Goal: Information Seeking & Learning: Learn about a topic

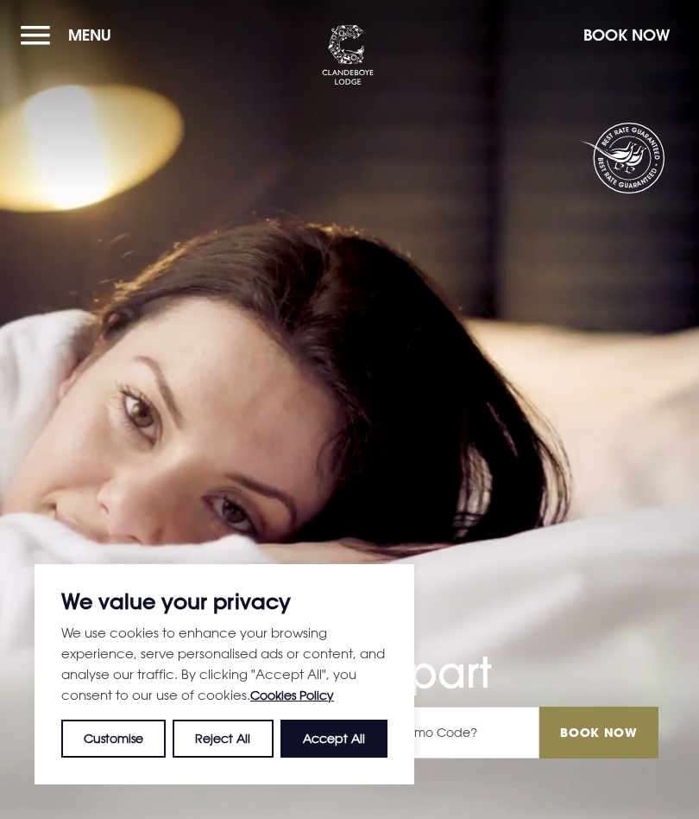
click at [335, 728] on button "Accept All" at bounding box center [334, 738] width 107 height 38
checkbox input "true"
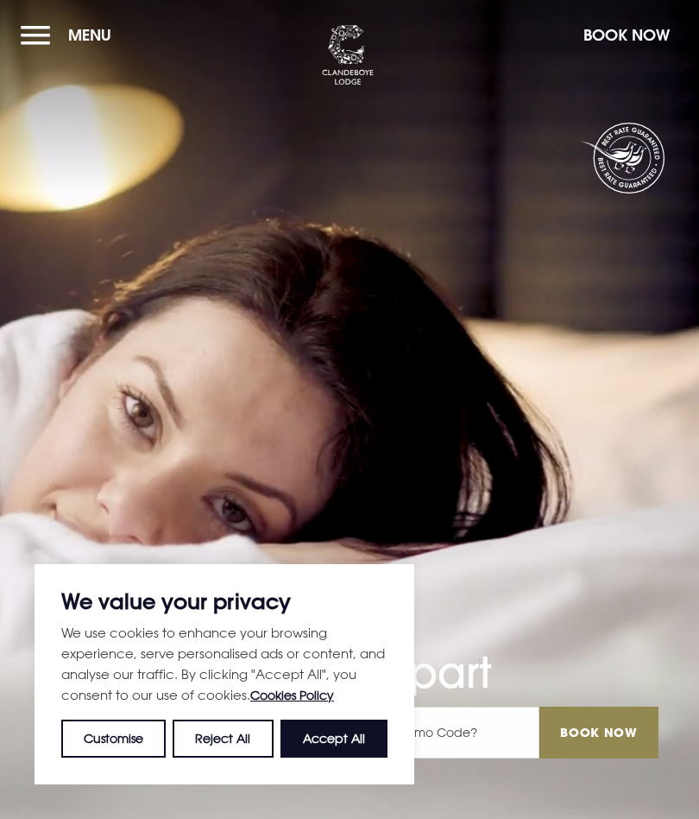
checkbox input "true"
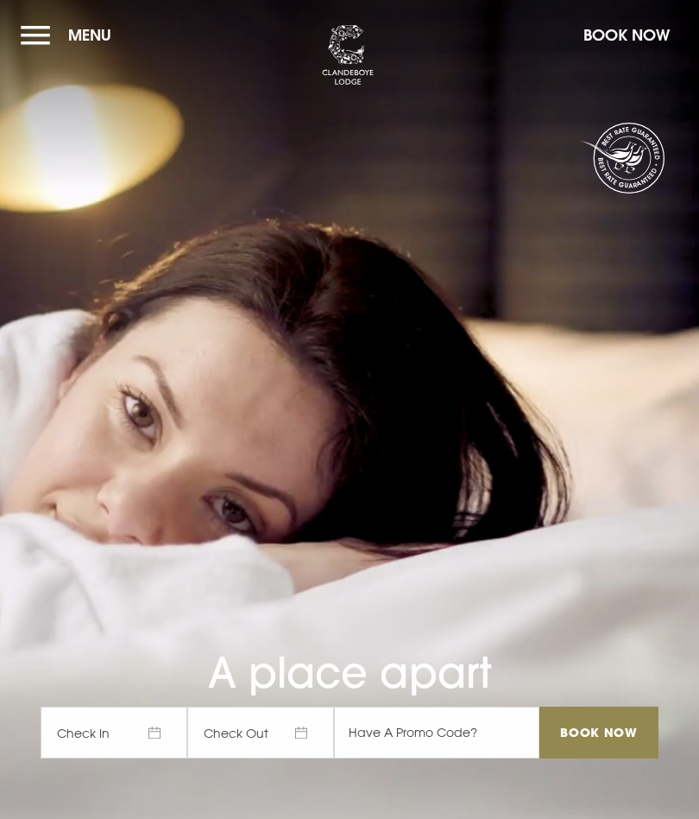
click at [41, 41] on button "Menu" at bounding box center [70, 34] width 99 height 37
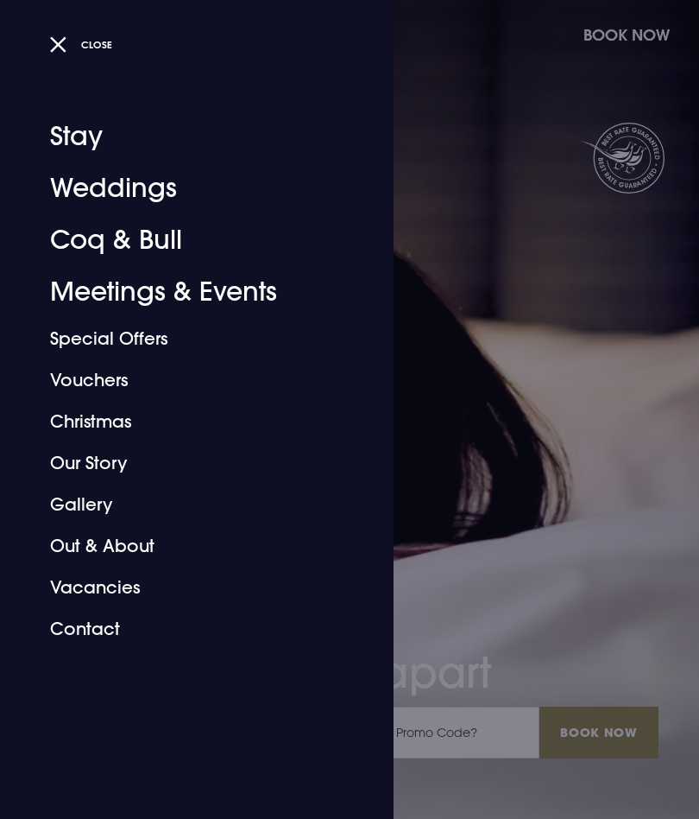
click at [102, 509] on link "Gallery" at bounding box center [186, 504] width 273 height 41
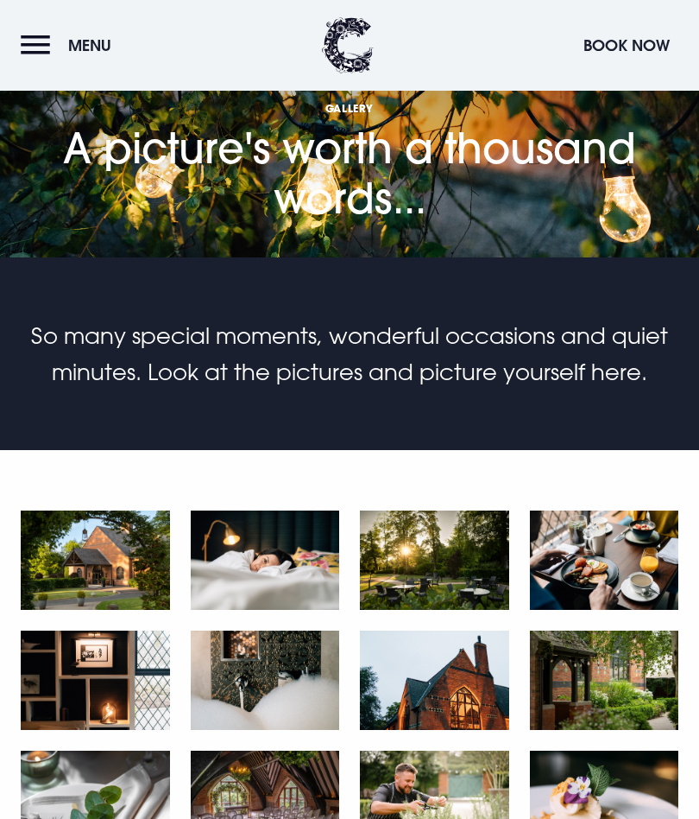
click at [38, 48] on button "Menu" at bounding box center [70, 45] width 99 height 37
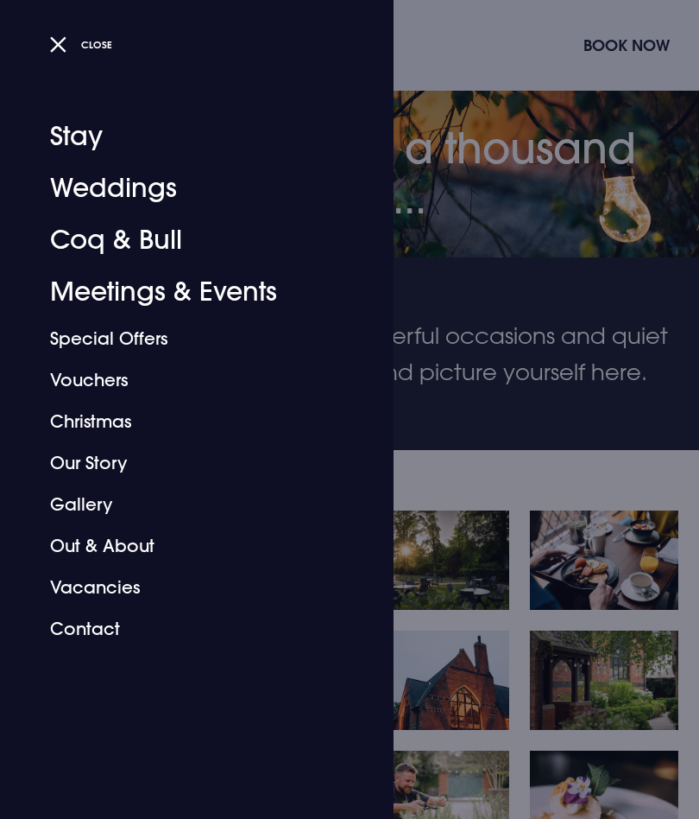
click at [130, 463] on link "Our Story" at bounding box center [186, 462] width 273 height 41
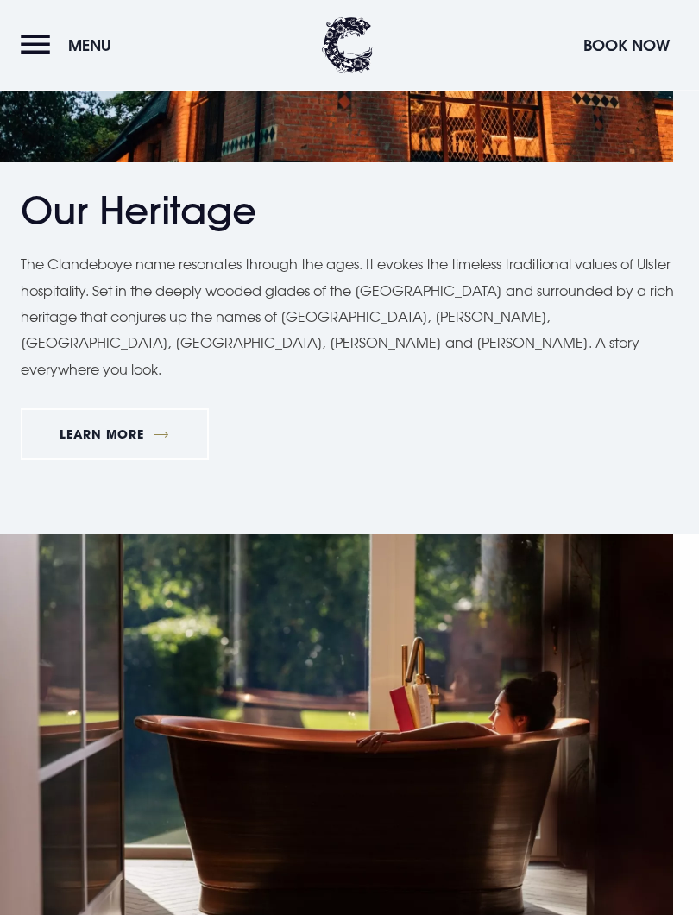
scroll to position [1048, 0]
click at [155, 408] on link "Learn More" at bounding box center [115, 434] width 188 height 52
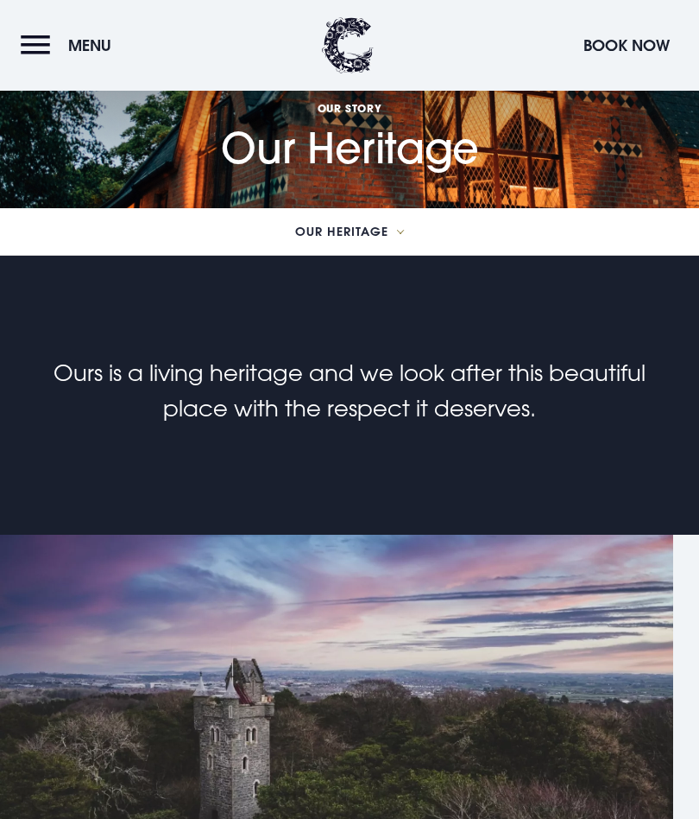
click at [36, 56] on button "Menu" at bounding box center [70, 45] width 99 height 37
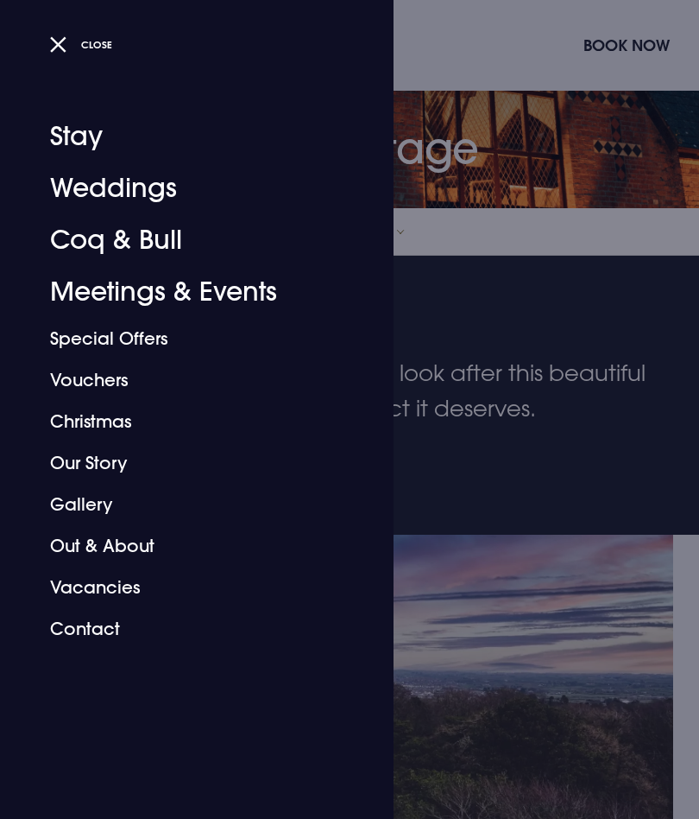
click at [71, 470] on link "Our Story" at bounding box center [186, 462] width 273 height 41
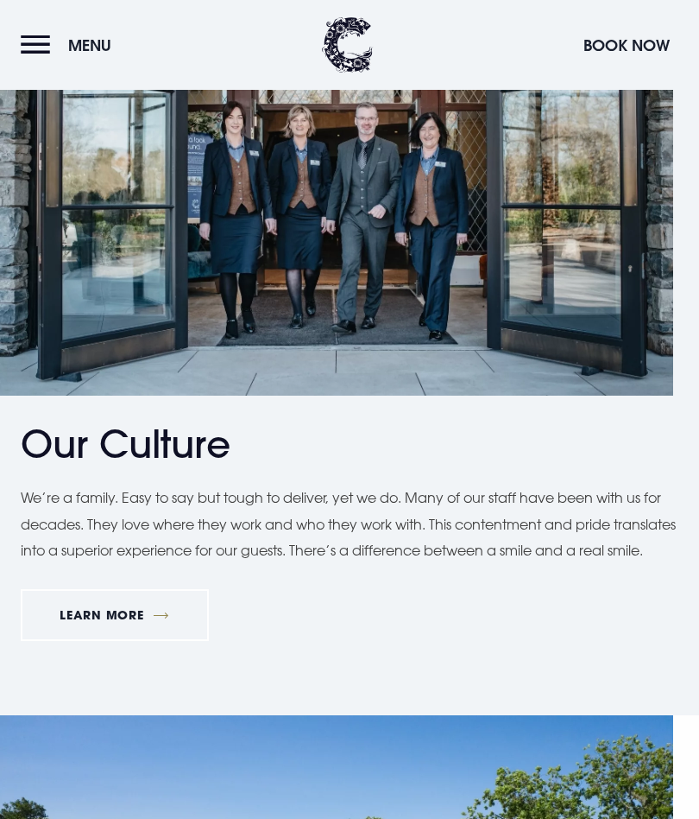
scroll to position [2394, 0]
click at [101, 603] on link "Learn More" at bounding box center [115, 615] width 188 height 52
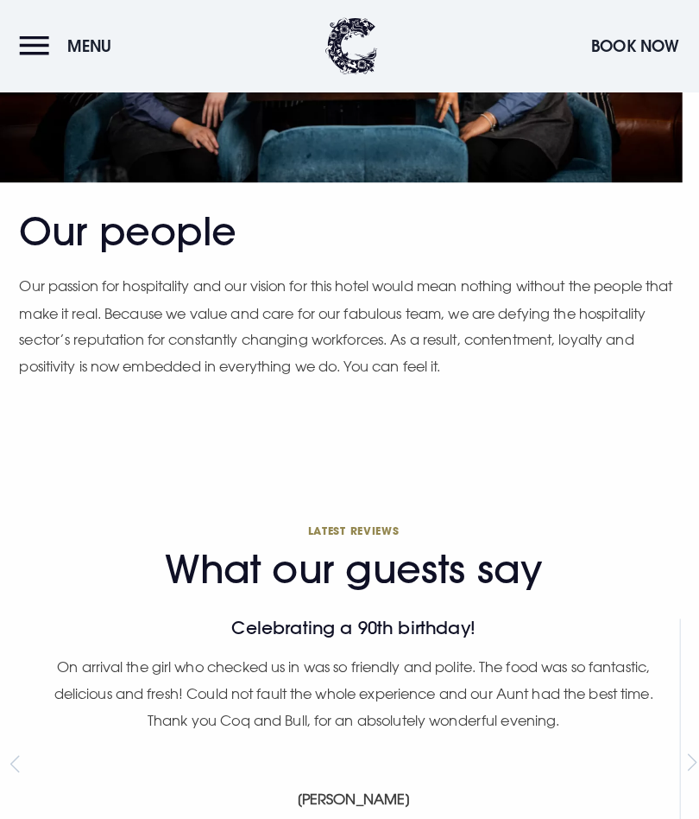
scroll to position [1407, 0]
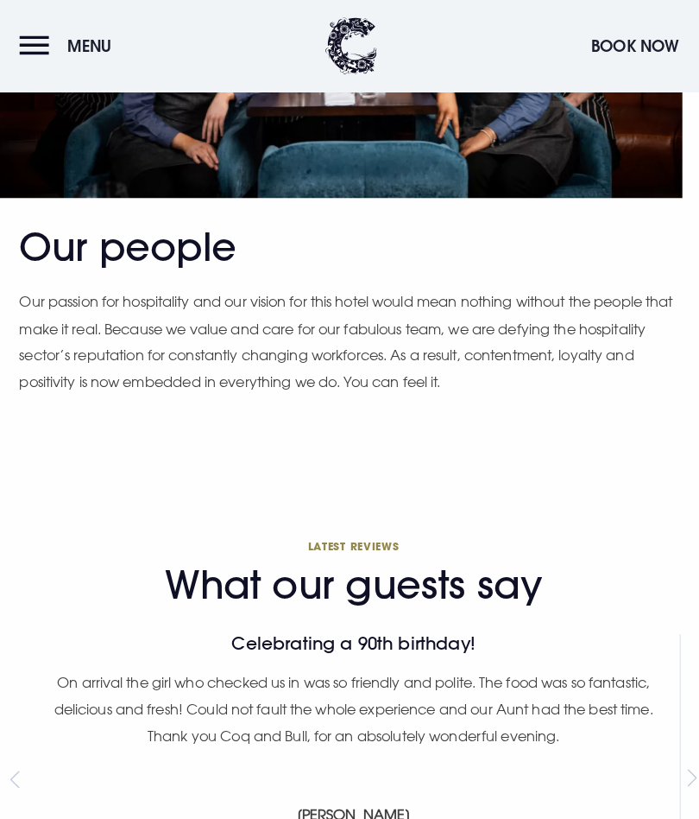
click at [61, 611] on div "What our guests say Latest reviews The apple crumble is in a league of its own!…" at bounding box center [349, 730] width 679 height 404
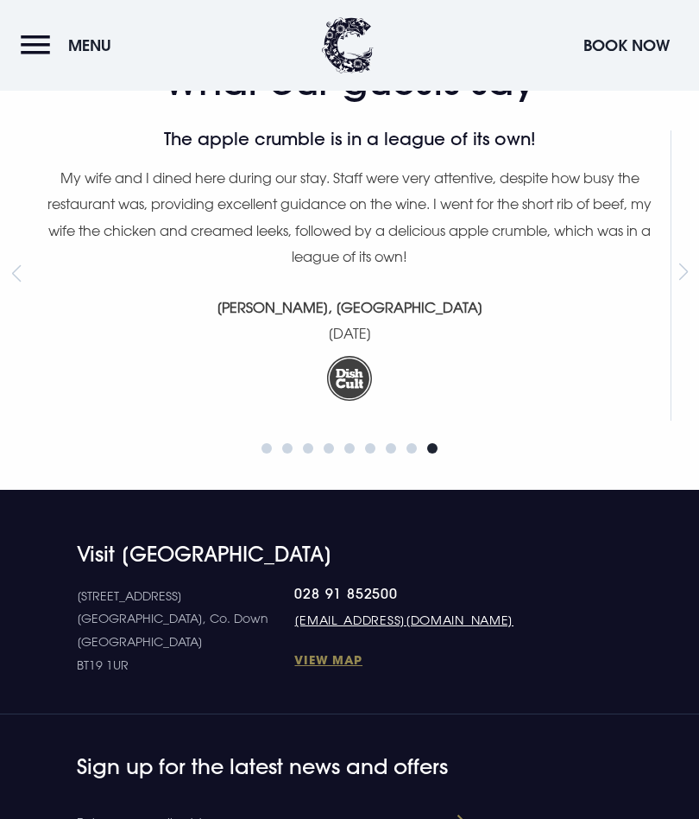
scroll to position [1897, 0]
